Goal: Information Seeking & Learning: Learn about a topic

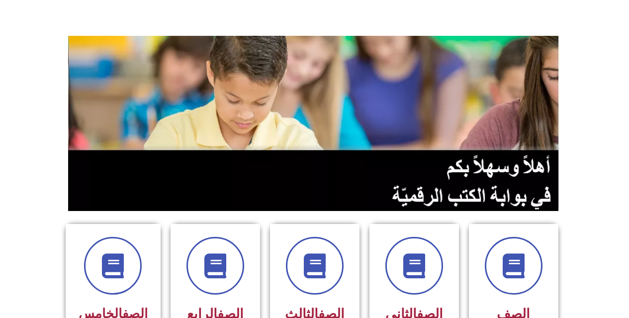
scroll to position [149, 0]
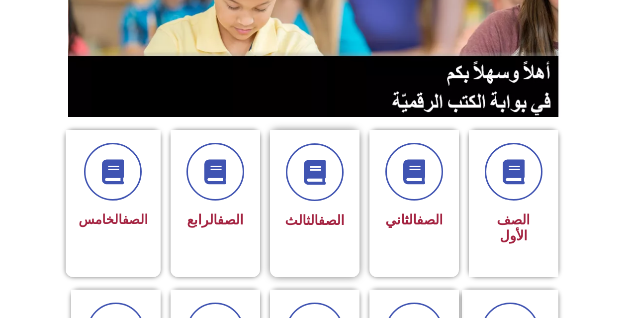
click at [293, 207] on div "الصف الثالث" at bounding box center [314, 188] width 63 height 90
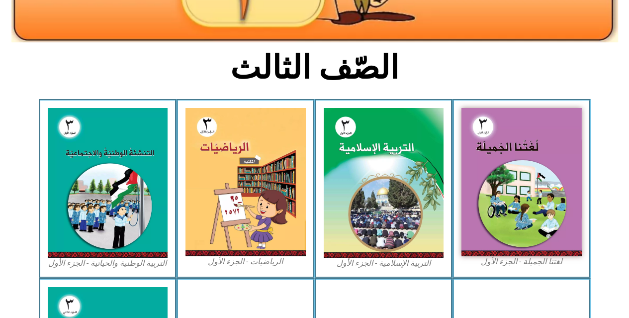
scroll to position [249, 0]
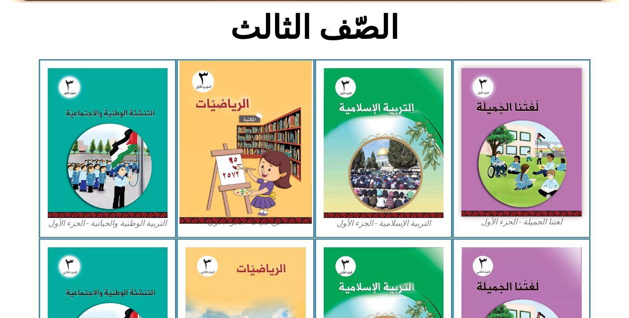
click at [261, 186] on img at bounding box center [246, 142] width 132 height 163
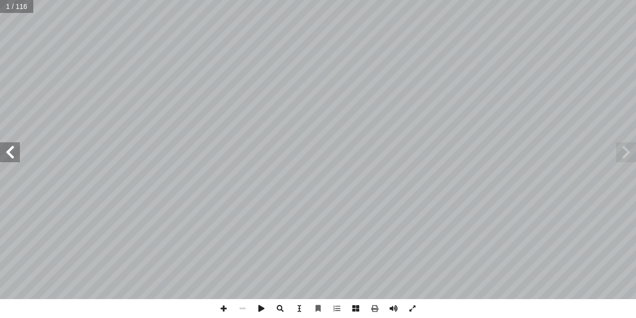
drag, startPoint x: 491, startPoint y: 304, endPoint x: 14, endPoint y: 152, distance: 500.4
click at [14, 152] on span at bounding box center [10, 152] width 20 height 20
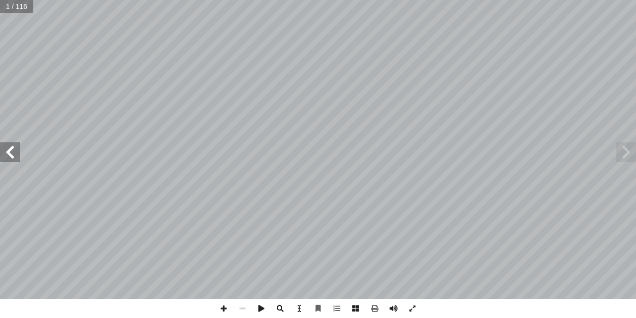
click at [14, 152] on span at bounding box center [10, 152] width 20 height 20
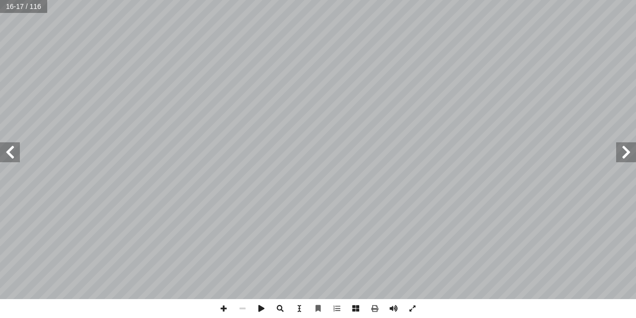
click at [14, 152] on span at bounding box center [10, 152] width 20 height 20
click at [223, 308] on span at bounding box center [223, 308] width 19 height 19
click at [224, 306] on span at bounding box center [223, 308] width 19 height 19
click at [290, 91] on html "الصفحة الرئيسية الصف الأول الصف الثاني الصف الثالث الصف الرابع الصف الخامس الصف…" at bounding box center [318, 45] width 636 height 91
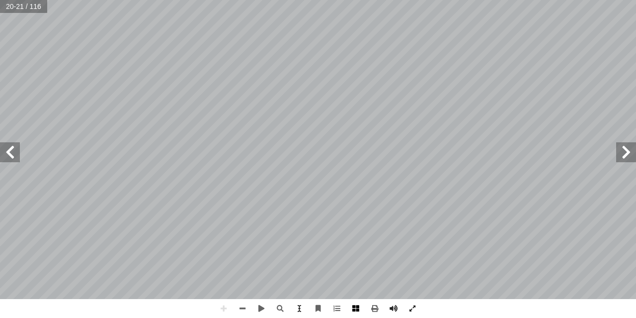
click at [365, 303] on div "١ 6 _____ ، _____ ، _____ ، _____ ة: َ ب َ ل َّ الط ِ داد ْ ع أ � ِ ل ُّ ي ِ د …" at bounding box center [318, 159] width 636 height 318
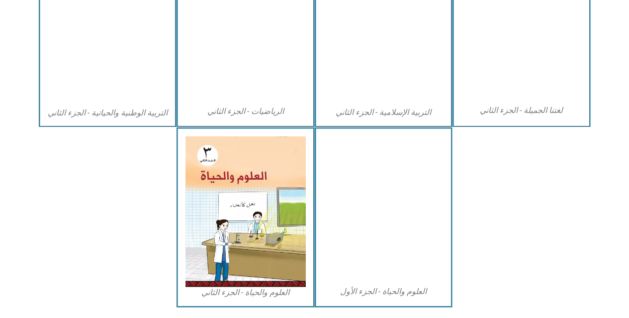
scroll to position [547, 0]
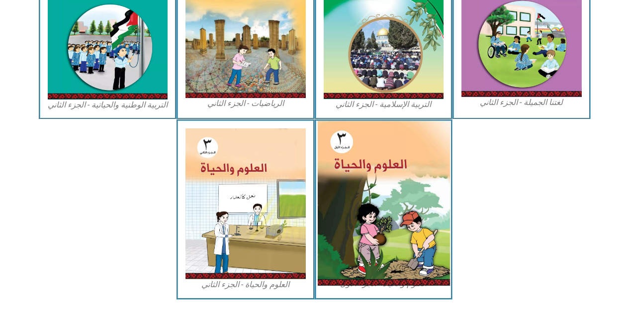
click at [431, 181] on img at bounding box center [383, 203] width 132 height 165
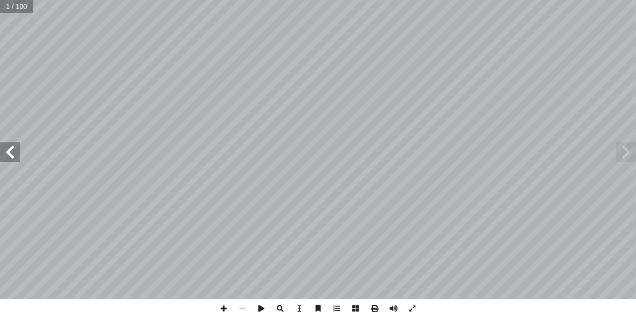
click at [7, 150] on span at bounding box center [10, 152] width 20 height 20
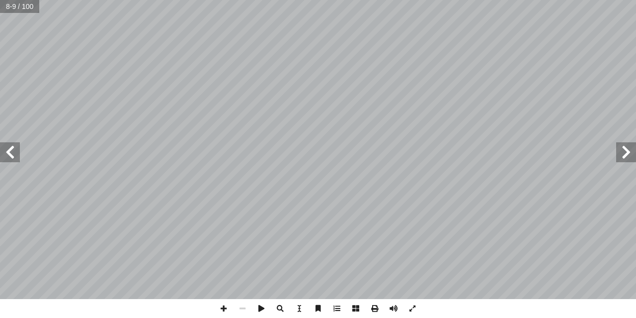
click at [7, 150] on span at bounding box center [10, 152] width 20 height 20
click at [17, 157] on span at bounding box center [10, 152] width 20 height 20
click at [224, 304] on span at bounding box center [223, 308] width 19 height 19
click at [10, 155] on span at bounding box center [10, 152] width 20 height 20
click at [627, 148] on span at bounding box center [627, 152] width 20 height 20
